Goal: Check status: Check status

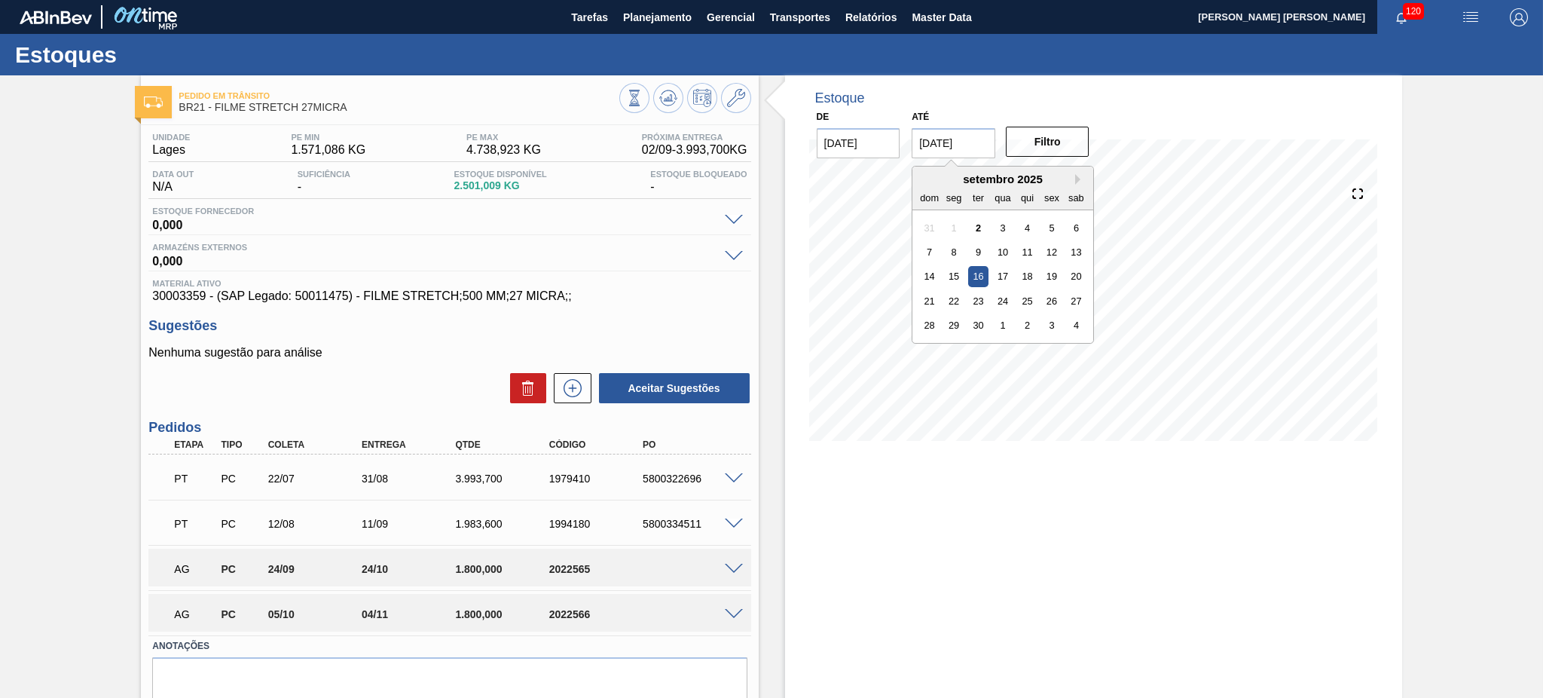
click at [980, 143] on input "[DATE]" at bounding box center [954, 143] width 84 height 30
click at [1078, 178] on button "Next Month" at bounding box center [1080, 179] width 11 height 11
click at [958, 329] on div "24" at bounding box center [954, 325] width 20 height 20
type input "[DATE]"
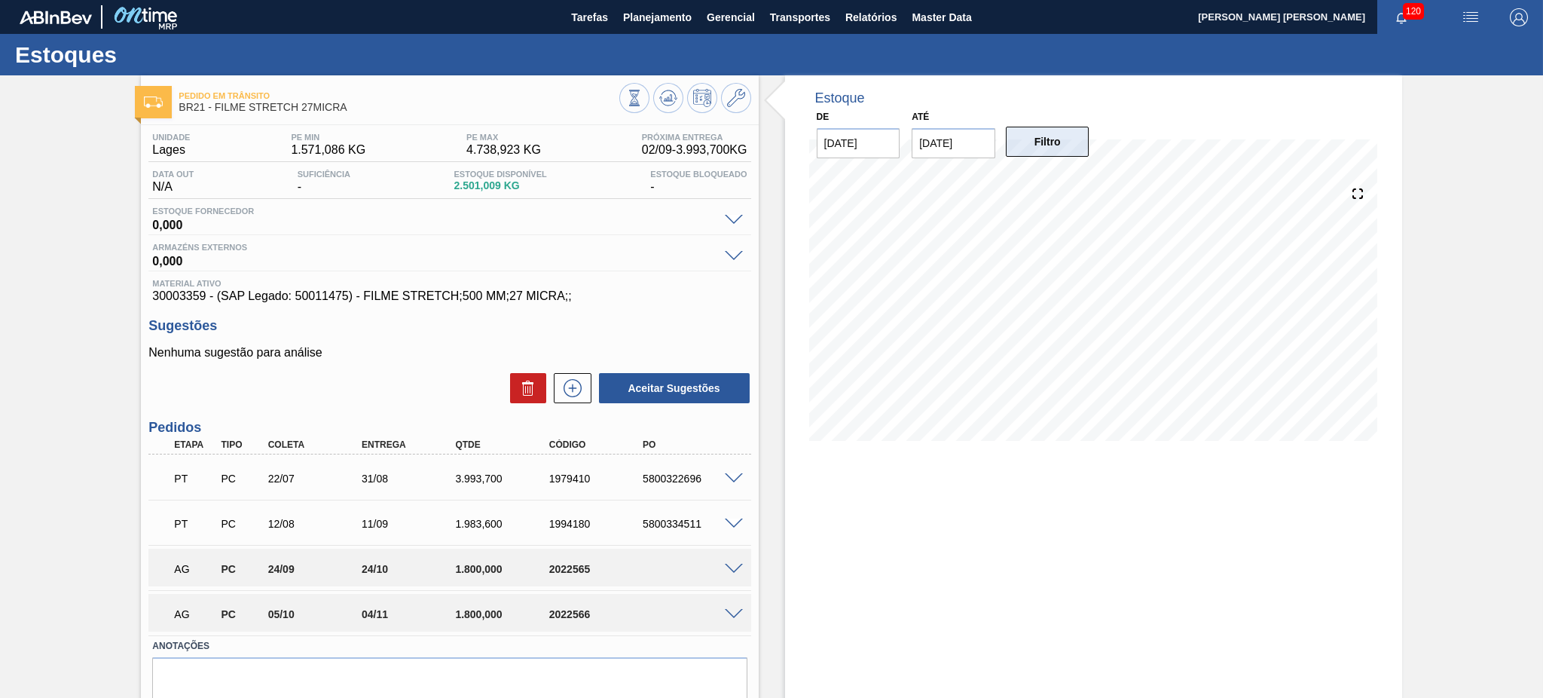
click at [1051, 152] on button "Filtro" at bounding box center [1048, 142] width 84 height 30
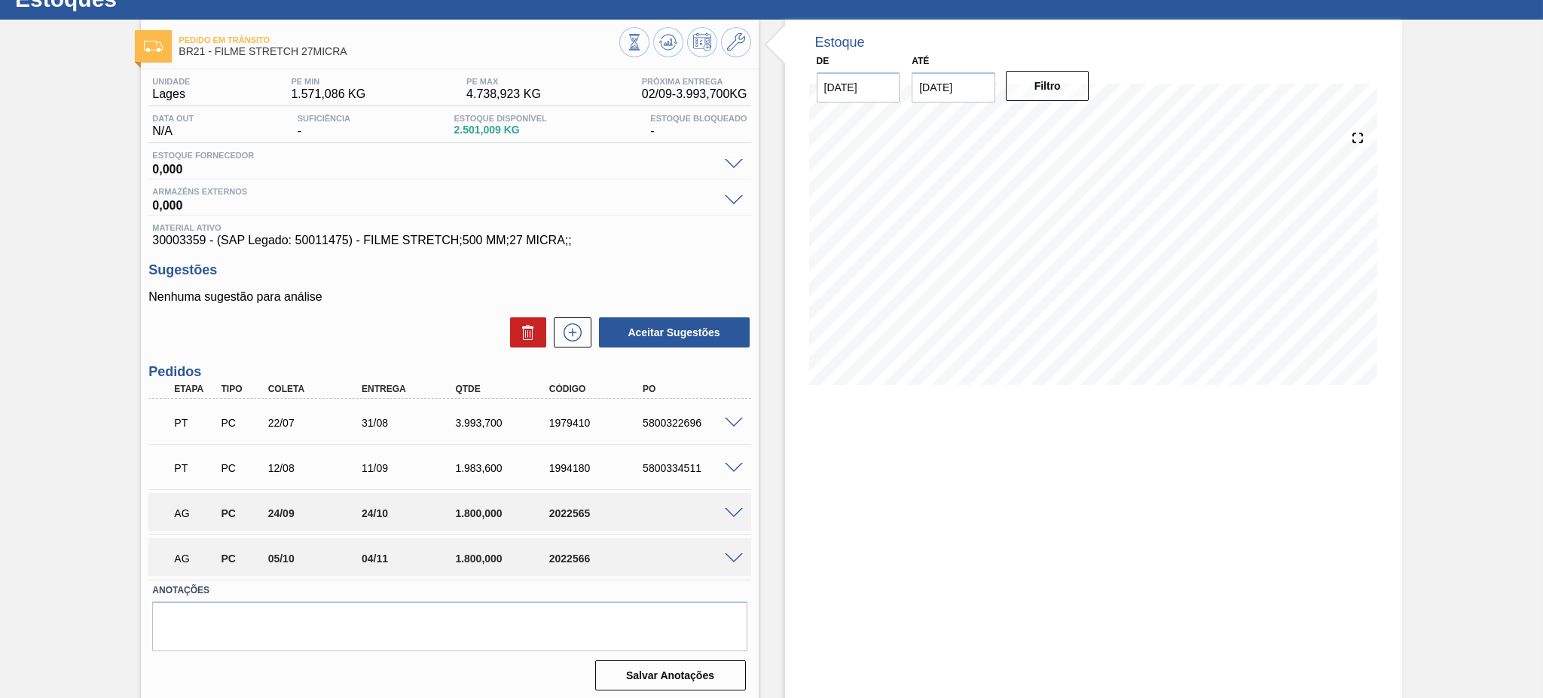
scroll to position [59, 0]
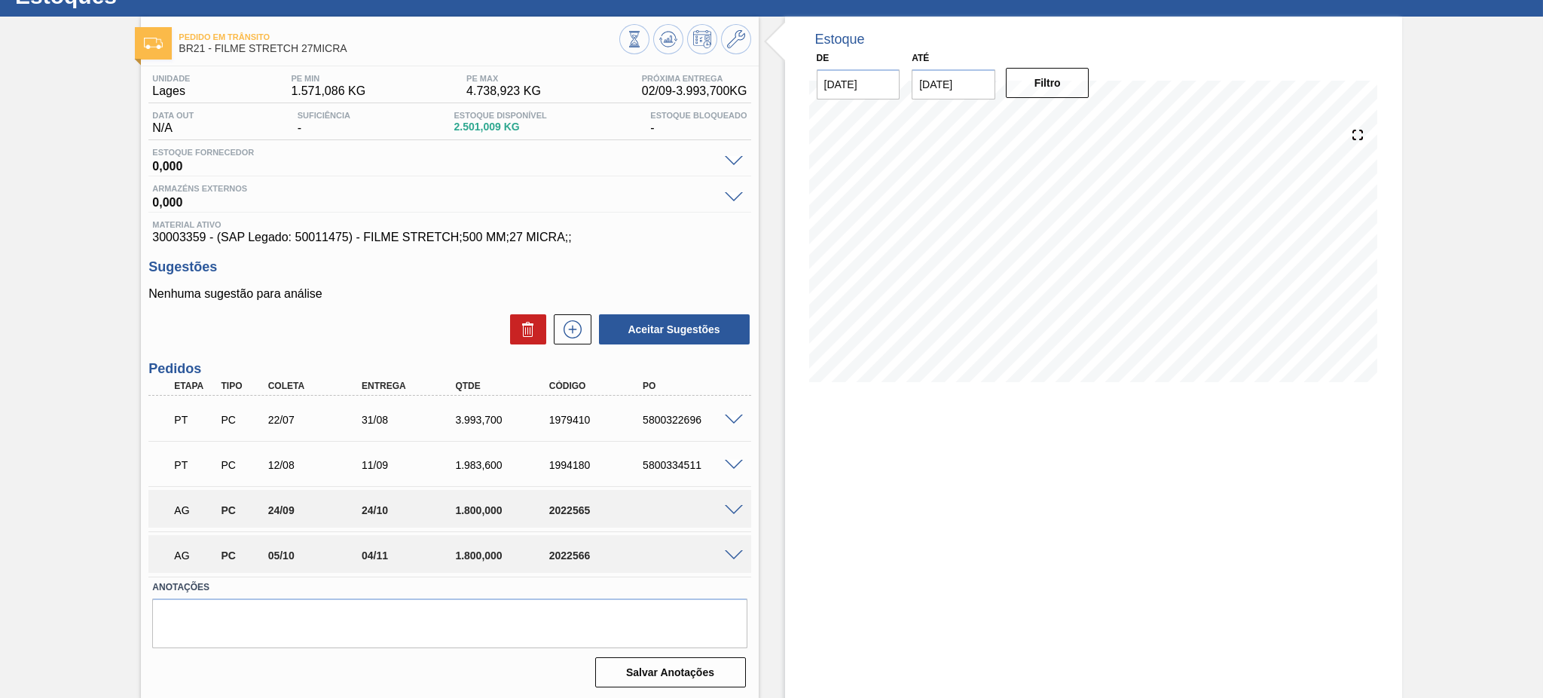
click at [1029, 613] on div "Estoque De [DATE] Até [DATE] Filtro 12/11 Projeção de Estoque 4,670.47 [DOMAIN_…" at bounding box center [1093, 358] width 617 height 683
click at [738, 513] on div "AG PC 24/09 24/10 1.800,000 2022565" at bounding box center [449, 509] width 602 height 38
click at [730, 506] on span at bounding box center [734, 510] width 18 height 11
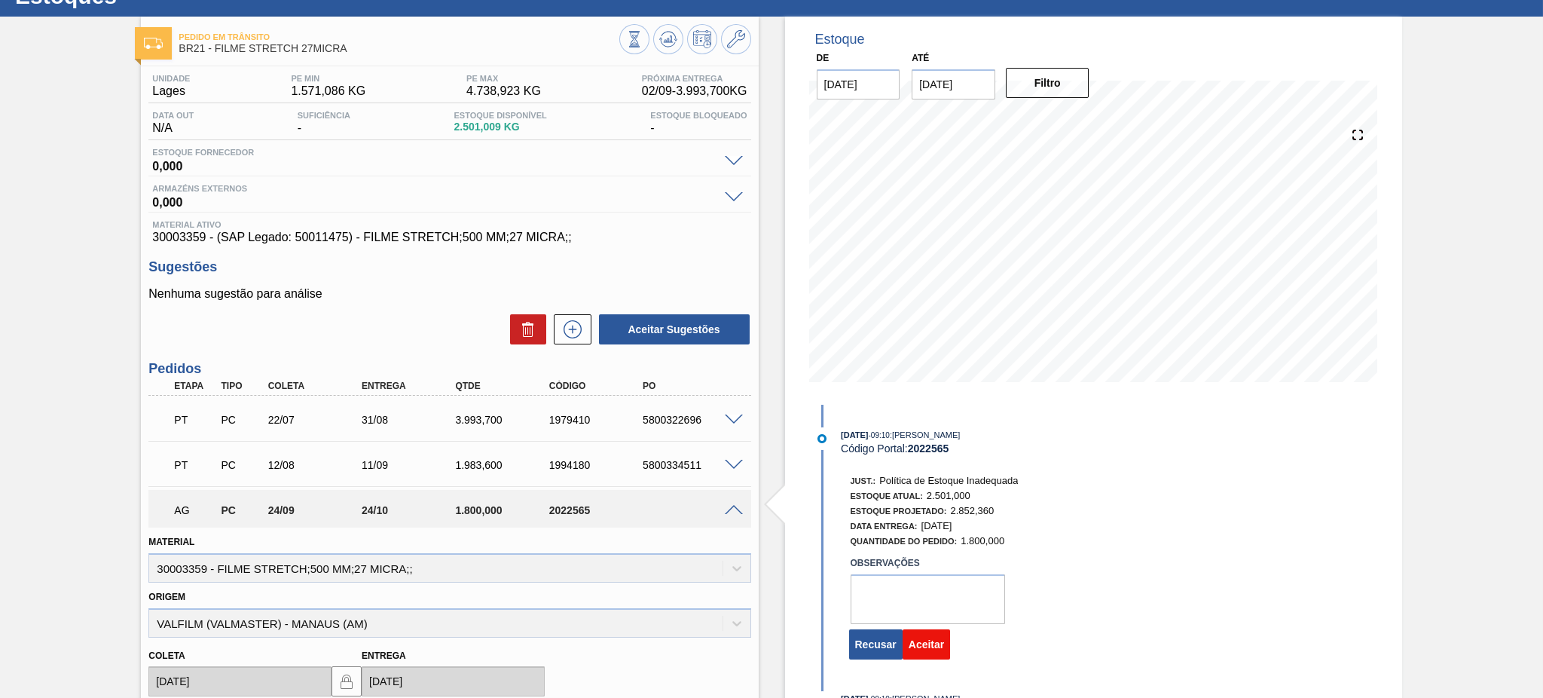
click at [922, 655] on button "Aceitar" at bounding box center [926, 644] width 47 height 30
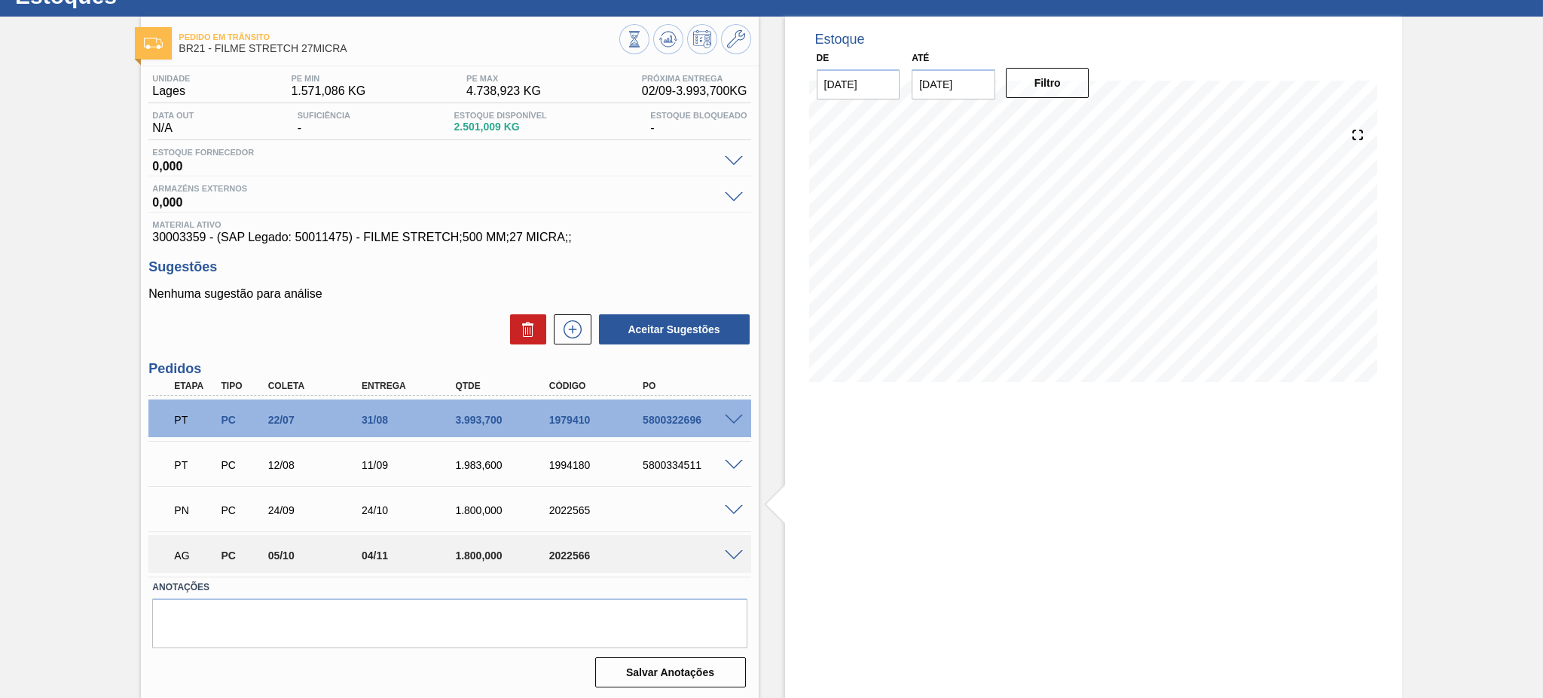
click at [732, 554] on span at bounding box center [734, 555] width 18 height 11
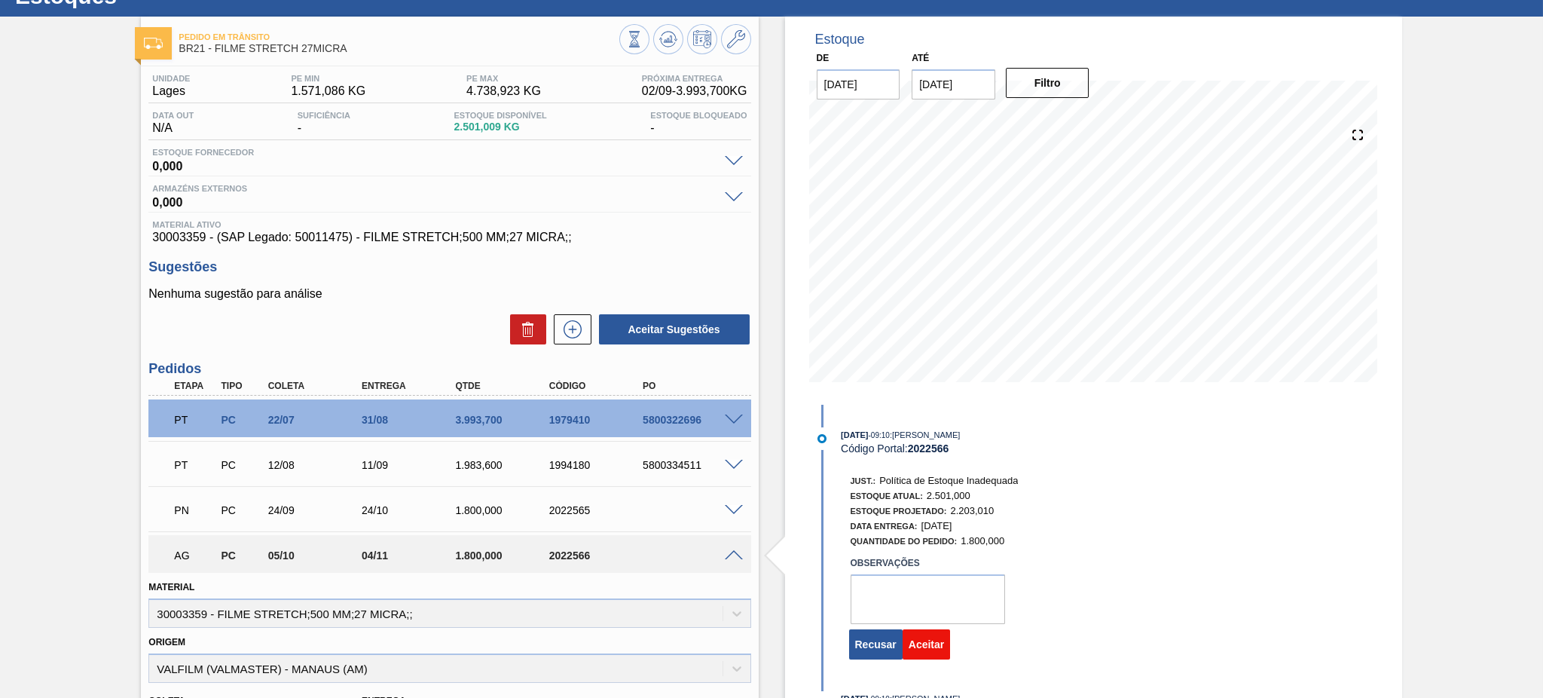
click at [923, 647] on button "Aceitar" at bounding box center [926, 644] width 47 height 30
